Goal: Task Accomplishment & Management: Complete application form

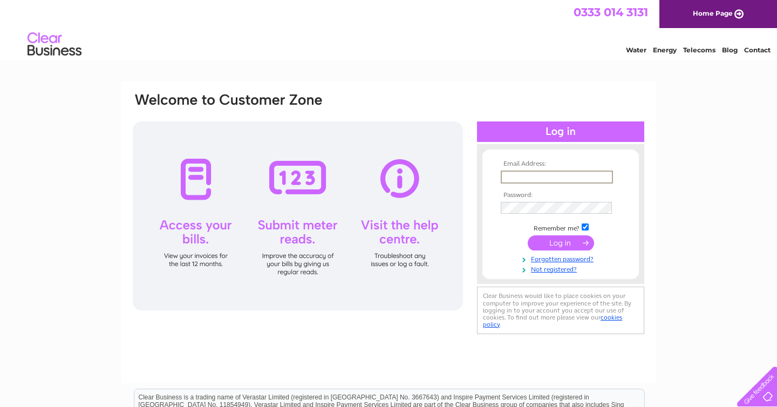
click at [525, 175] on input "text" at bounding box center [557, 177] width 112 height 13
type input "olancahill@gmail.com"
click at [564, 271] on link "Not registered?" at bounding box center [562, 267] width 122 height 10
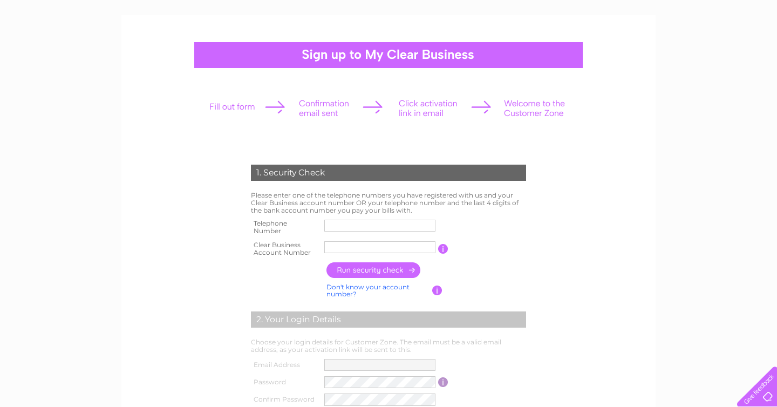
scroll to position [69, 0]
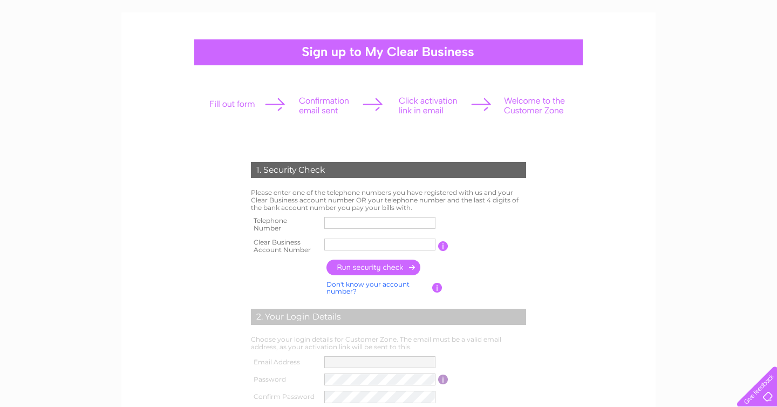
click at [341, 246] on input "text" at bounding box center [379, 245] width 111 height 12
type input "o"
type input "CB3030523"
click at [402, 269] on input "button" at bounding box center [373, 268] width 95 height 16
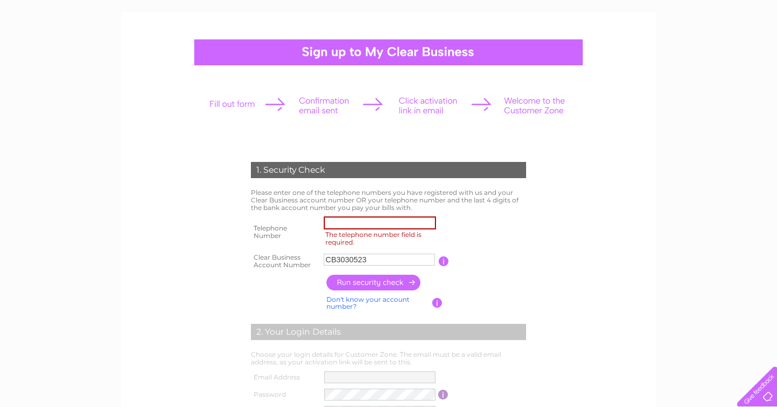
click at [399, 223] on input "The telephone number field is required." at bounding box center [380, 222] width 112 height 13
type input "07931270012"
click at [599, 238] on form "1. Security Check Please enter one of the telephone numbers you have registered…" at bounding box center [389, 349] width 514 height 419
click at [386, 282] on input "button" at bounding box center [373, 283] width 95 height 16
